Goal: Book appointment/travel/reservation

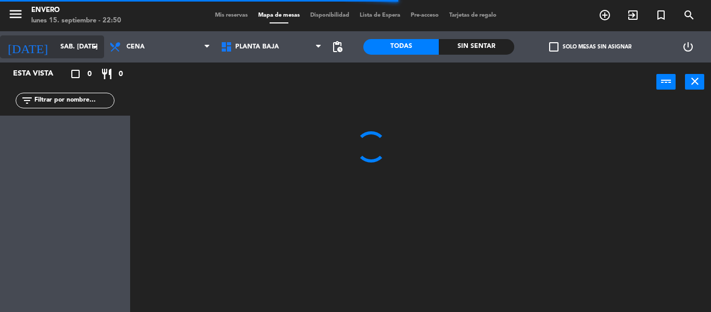
click at [63, 48] on input "sáb. [DATE]" at bounding box center [99, 47] width 88 height 18
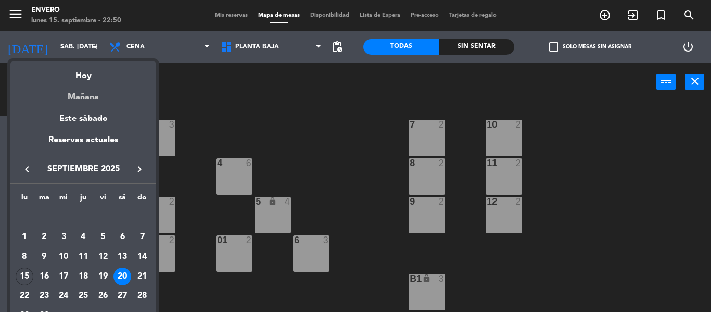
click at [85, 96] on div "Mañana" at bounding box center [83, 93] width 146 height 21
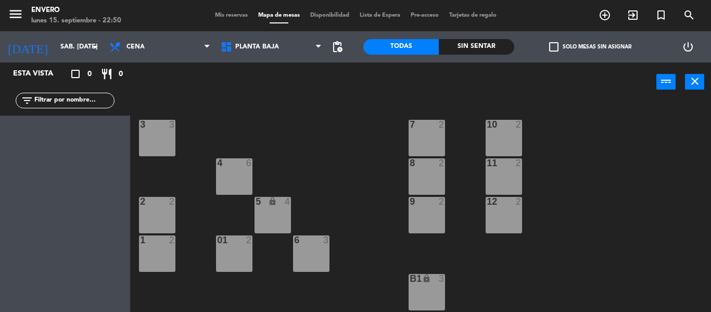
type input "[DATE] sep."
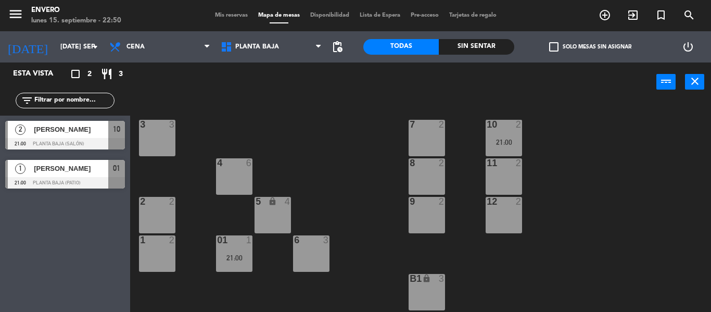
click at [66, 136] on div "[PERSON_NAME]" at bounding box center [70, 129] width 75 height 17
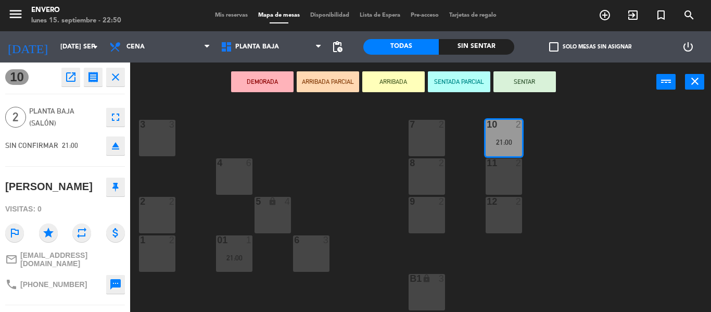
click at [72, 81] on icon "open_in_new" at bounding box center [71, 77] width 12 height 12
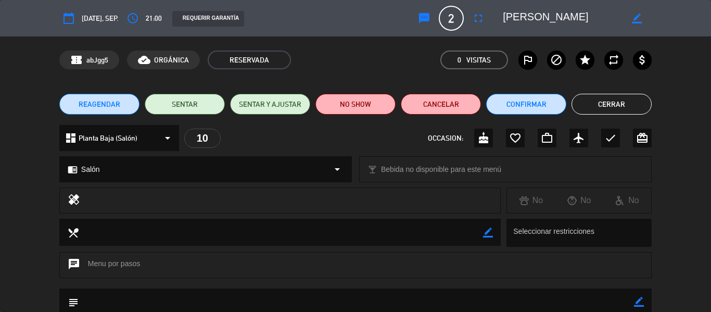
click at [97, 20] on span "[DATE], sep." at bounding box center [100, 18] width 36 height 12
click at [71, 19] on icon "calendar_today" at bounding box center [68, 18] width 12 height 12
click at [69, 18] on icon "calendar_today" at bounding box center [68, 18] width 12 height 12
click at [138, 15] on icon "access_time" at bounding box center [132, 18] width 12 height 12
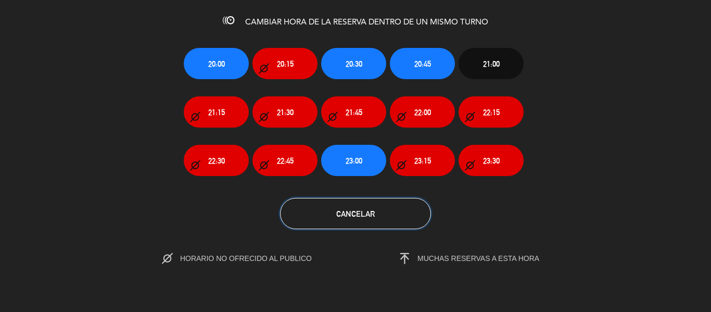
click at [382, 210] on button "Cancelar" at bounding box center [355, 213] width 151 height 31
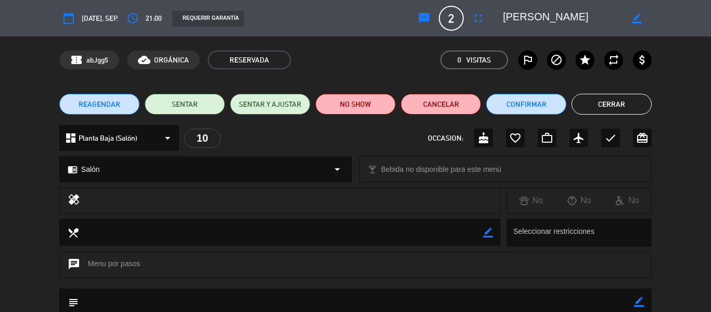
click at [636, 15] on icon "border_color" at bounding box center [637, 19] width 10 height 10
click at [636, 15] on icon at bounding box center [637, 19] width 10 height 10
click at [62, 17] on icon "calendar_today" at bounding box center [68, 18] width 12 height 12
click at [68, 17] on icon "calendar_today" at bounding box center [68, 18] width 12 height 12
click at [119, 106] on span "REAGENDAR" at bounding box center [100, 104] width 42 height 11
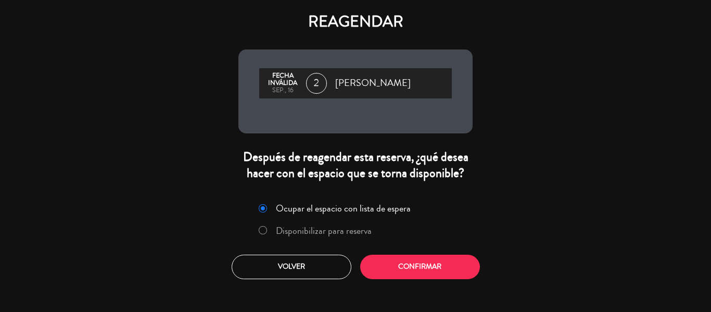
click at [351, 233] on label "Disponibilizar para reserva" at bounding box center [324, 230] width 96 height 9
click at [406, 269] on button "Confirmar" at bounding box center [420, 266] width 120 height 24
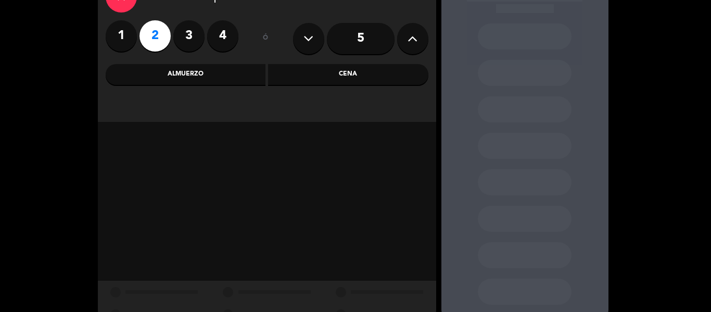
scroll to position [70, 0]
click at [332, 73] on div "Cena" at bounding box center [348, 72] width 160 height 21
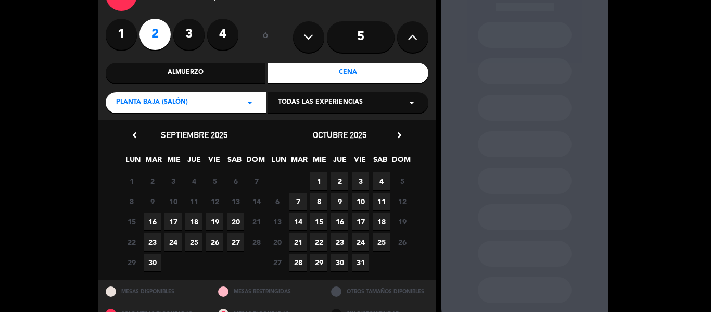
click at [152, 241] on span "23" at bounding box center [152, 241] width 17 height 17
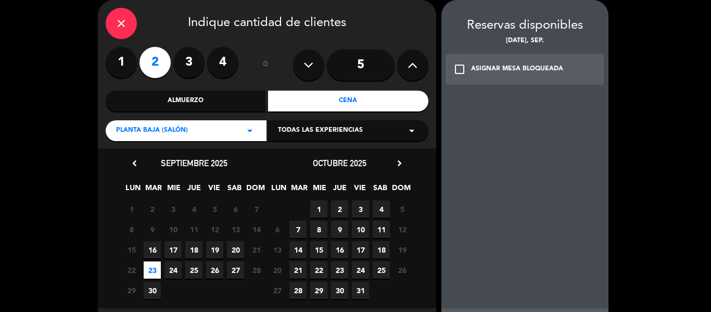
click at [480, 68] on div "ASIGNAR MESA BLOQUEADA" at bounding box center [517, 69] width 92 height 10
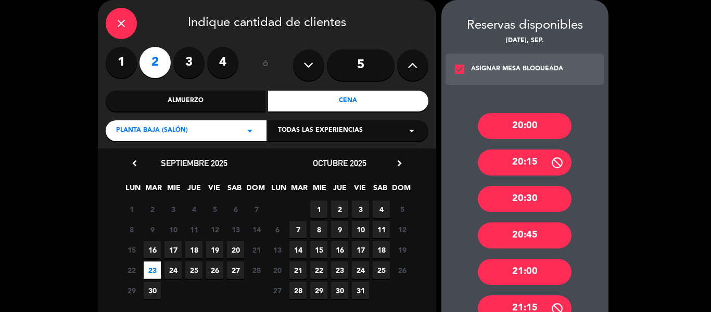
click at [534, 197] on div "20:30" at bounding box center [525, 199] width 94 height 26
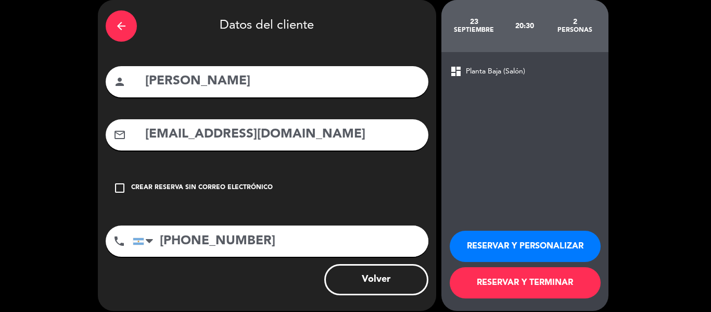
click at [519, 281] on button "RESERVAR Y TERMINAR" at bounding box center [525, 282] width 151 height 31
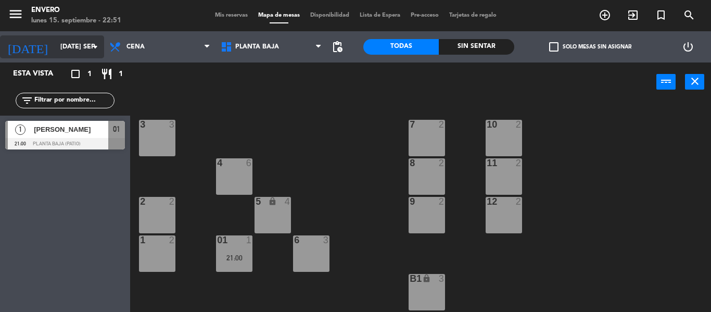
click at [55, 55] on input "[DATE] sep." at bounding box center [99, 47] width 88 height 18
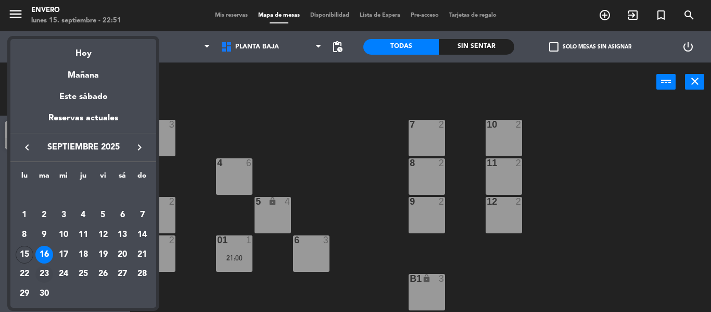
click at [43, 272] on div "23" at bounding box center [44, 274] width 18 height 18
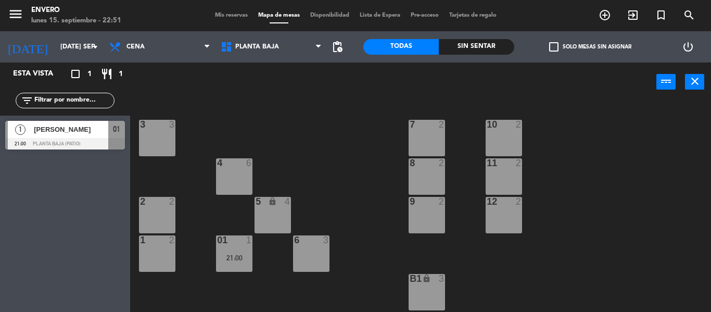
type input "[DATE] sep."
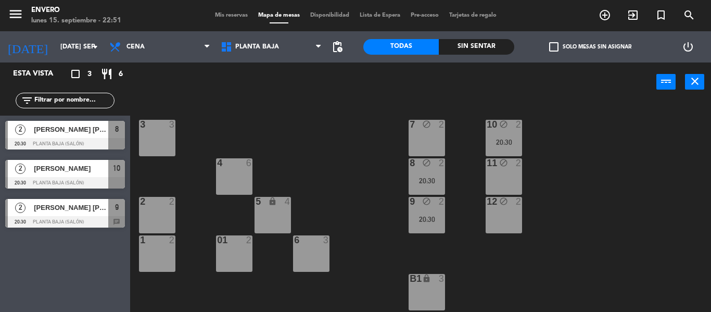
click at [88, 175] on div "[PERSON_NAME]" at bounding box center [70, 168] width 75 height 17
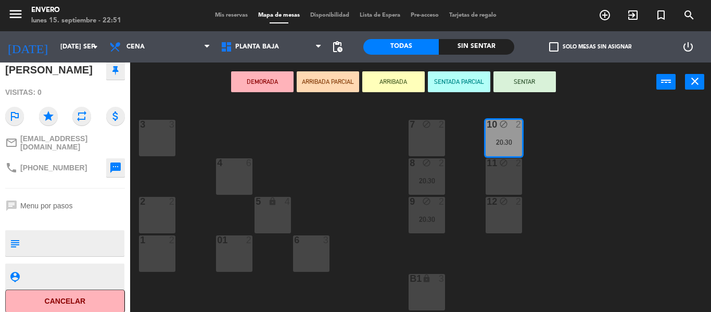
scroll to position [119, 0]
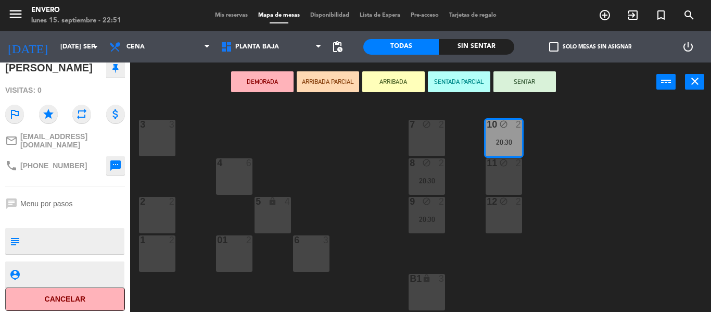
click at [69, 230] on textarea at bounding box center [73, 241] width 99 height 22
type textarea "Seña $55.000"
click at [227, 140] on div "3 3 7 block 2 10 block 2 20:30 4 6 8 block 2 20:30 11 block 2 2 2 5 lock 4 9 bl…" at bounding box center [423, 206] width 573 height 210
